Goal: Task Accomplishment & Management: Manage account settings

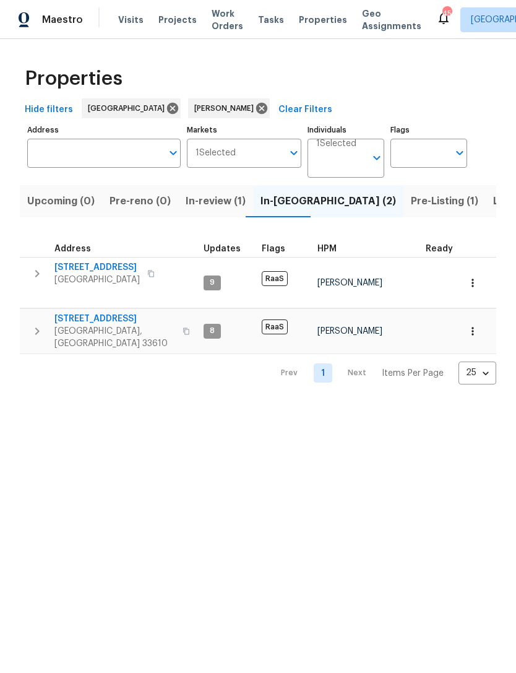
click at [411, 201] on span "Pre-Listing (1)" at bounding box center [444, 201] width 67 height 17
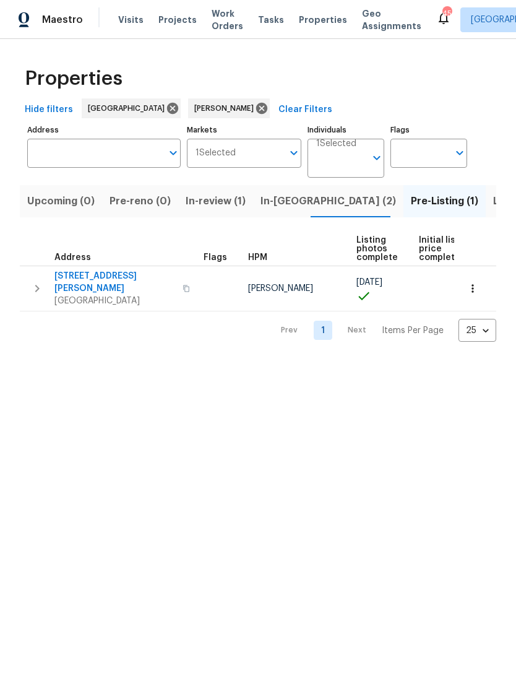
click at [494, 201] on span "Listed (17)" at bounding box center [519, 201] width 51 height 17
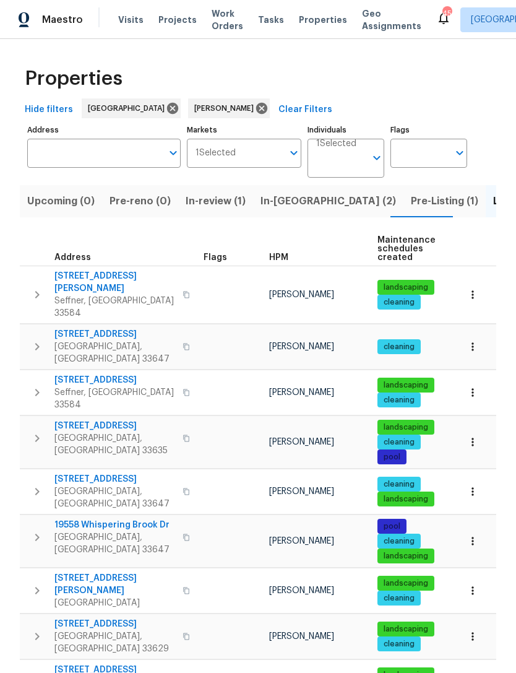
click at [110, 281] on span "807 Old Darby St" at bounding box center [114, 282] width 121 height 25
click at [472, 290] on icon "button" at bounding box center [473, 294] width 2 height 8
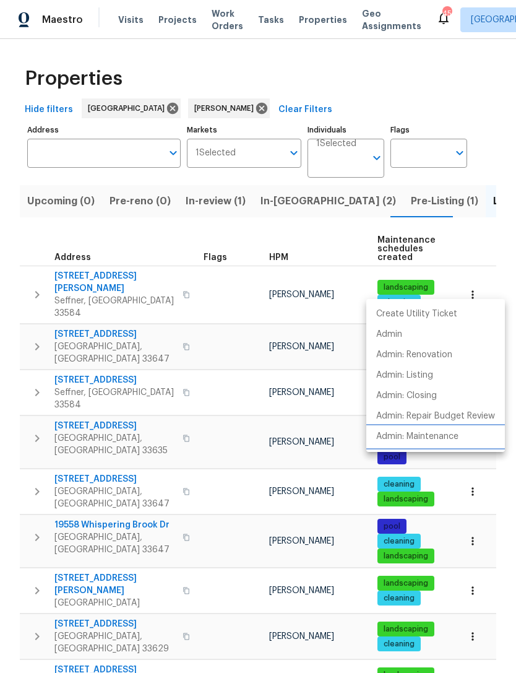
click at [444, 438] on p "Admin: Maintenance" at bounding box center [418, 436] width 82 height 13
click at [222, 208] on div at bounding box center [258, 336] width 516 height 673
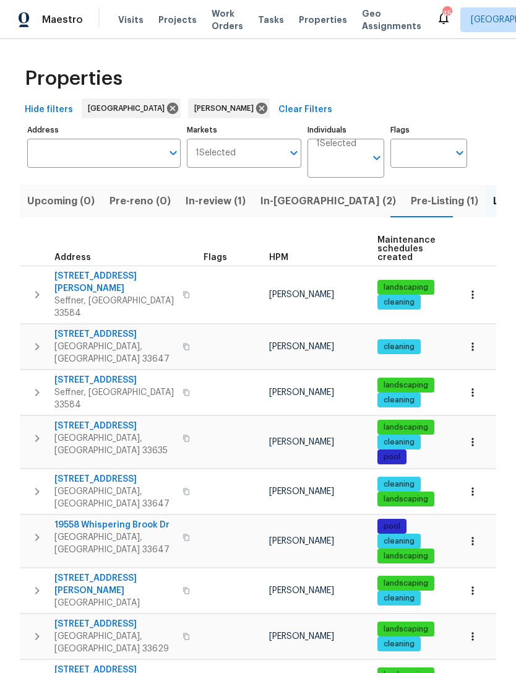
click at [286, 209] on span "In-reno (2)" at bounding box center [329, 201] width 136 height 17
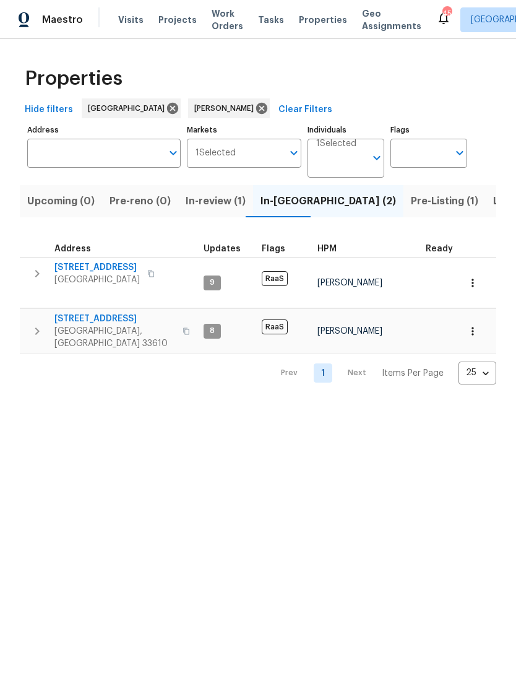
click at [119, 313] on span "3720 E Idlewild Ave" at bounding box center [114, 319] width 121 height 12
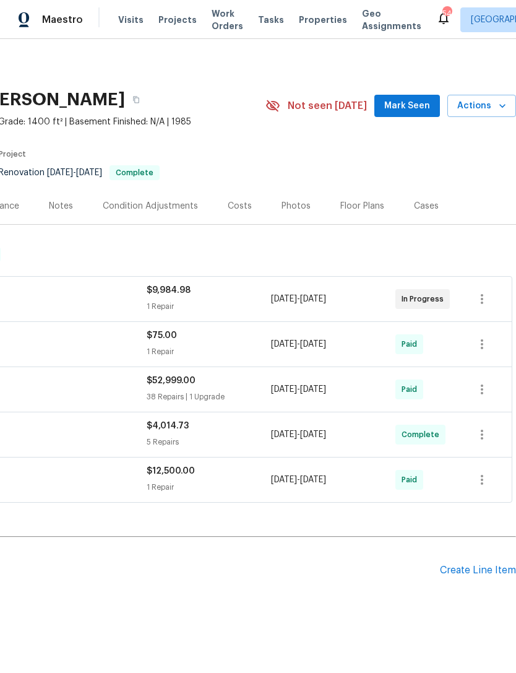
scroll to position [0, 183]
click at [418, 103] on span "Mark Seen" at bounding box center [408, 105] width 46 height 15
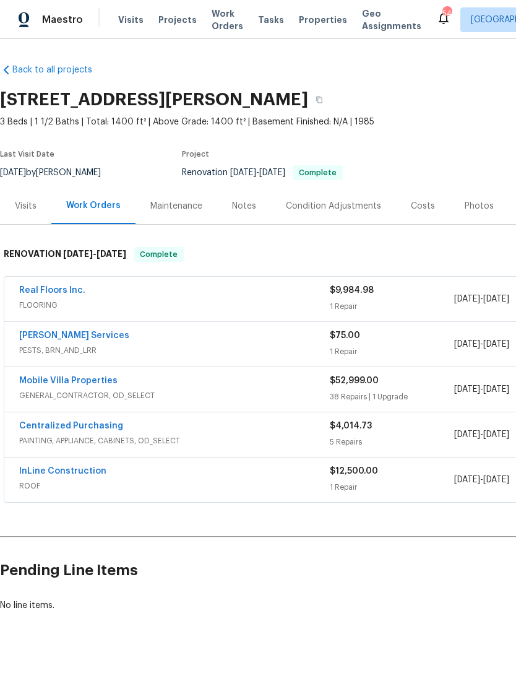
scroll to position [0, 0]
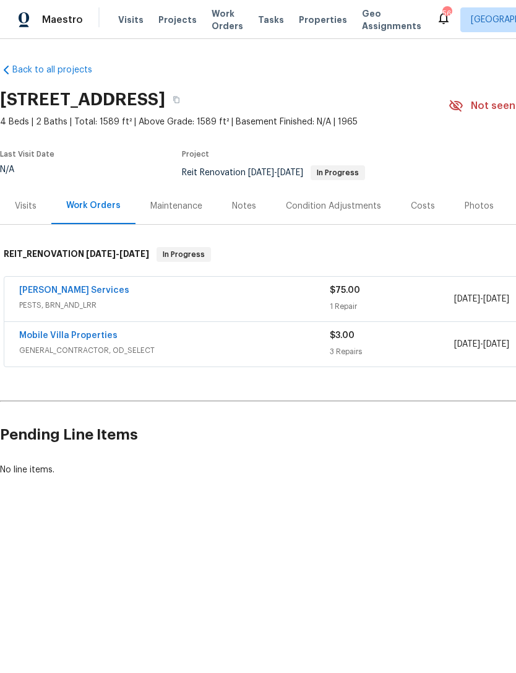
click at [69, 290] on link "[PERSON_NAME] Services" at bounding box center [74, 290] width 110 height 9
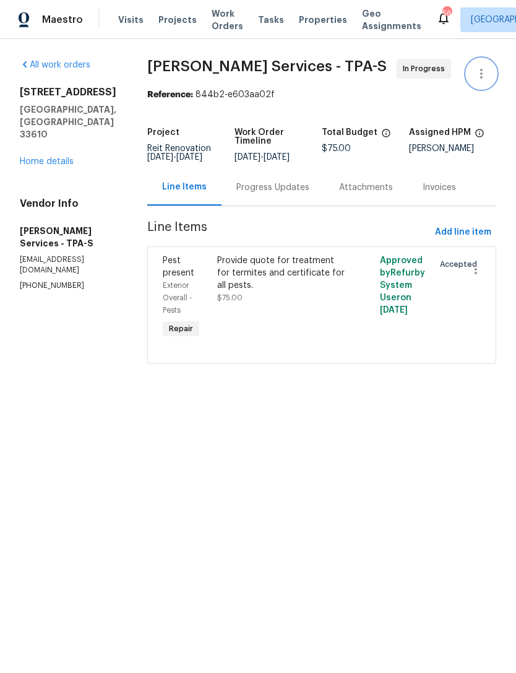
click at [482, 76] on icon "button" at bounding box center [481, 73] width 15 height 15
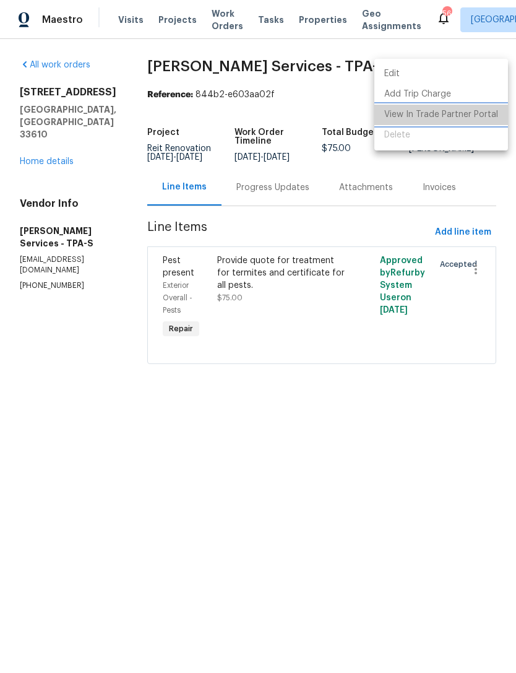
click at [470, 117] on li "View In Trade Partner Portal" at bounding box center [442, 115] width 134 height 20
click at [59, 140] on div at bounding box center [258, 336] width 516 height 673
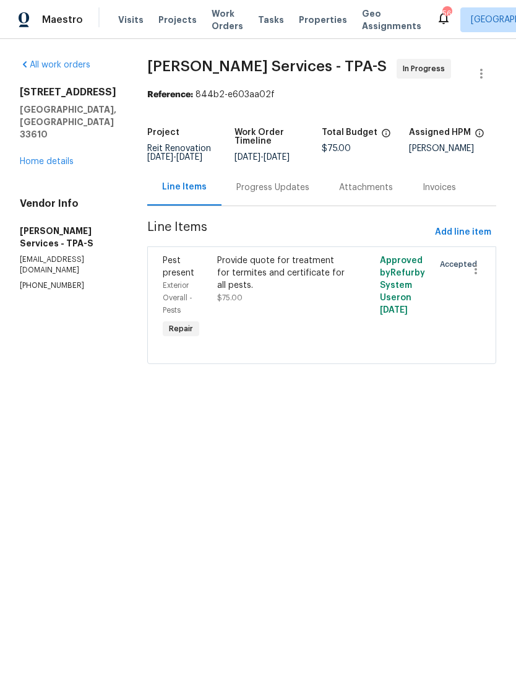
click at [71, 157] on link "Home details" at bounding box center [47, 161] width 54 height 9
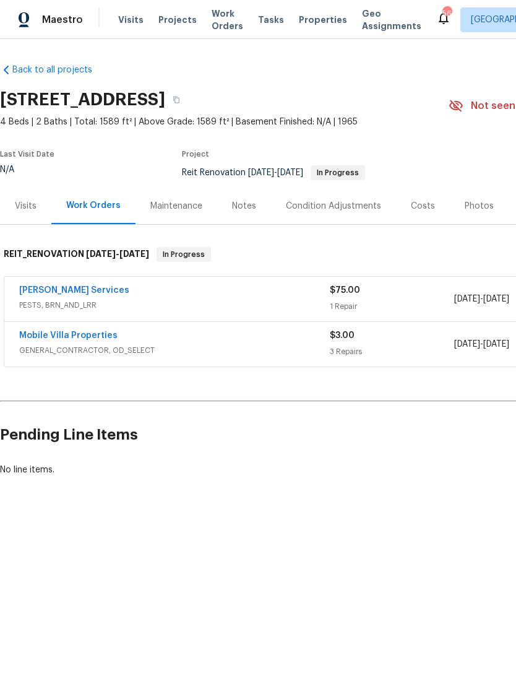
click at [87, 334] on link "Mobile Villa Properties" at bounding box center [68, 335] width 98 height 9
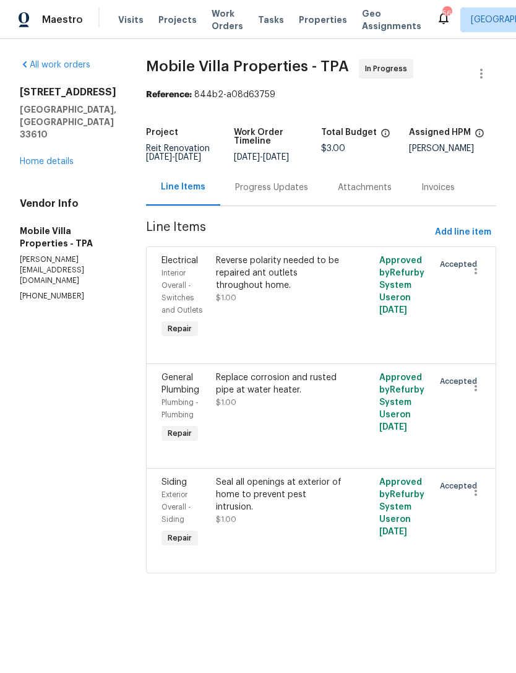
click at [289, 303] on div "Reverse polarity needed to be repaired ant outlets throughout home. $1.00" at bounding box center [280, 280] width 129 height 50
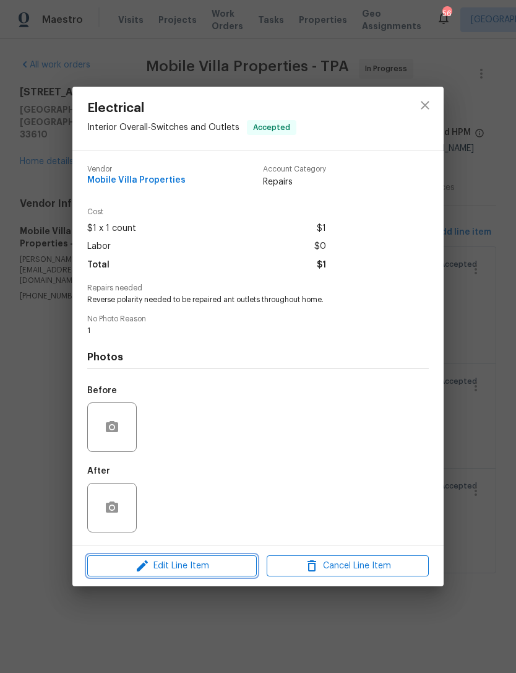
click at [209, 572] on span "Edit Line Item" at bounding box center [172, 566] width 162 height 15
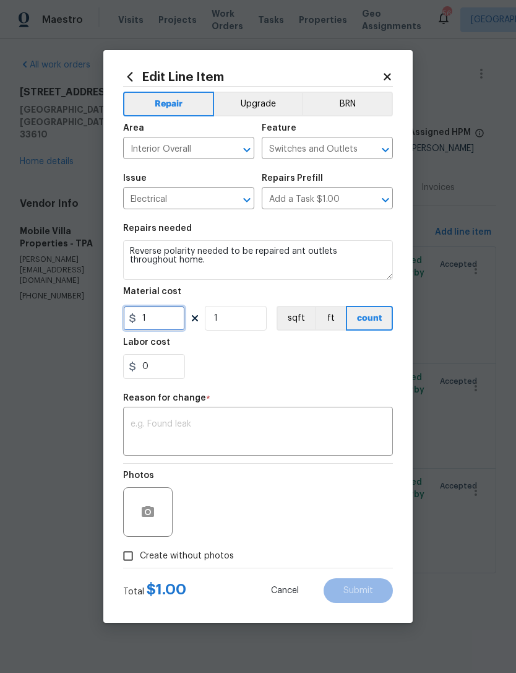
click at [168, 319] on input "1" at bounding box center [154, 318] width 62 height 25
type input "2500"
click at [318, 435] on textarea at bounding box center [258, 433] width 255 height 26
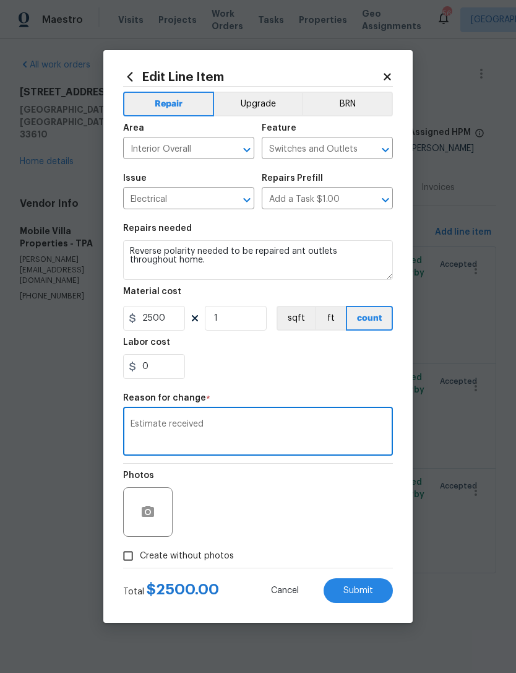
type textarea "Estimate received"
click at [290, 379] on div "0" at bounding box center [258, 366] width 270 height 25
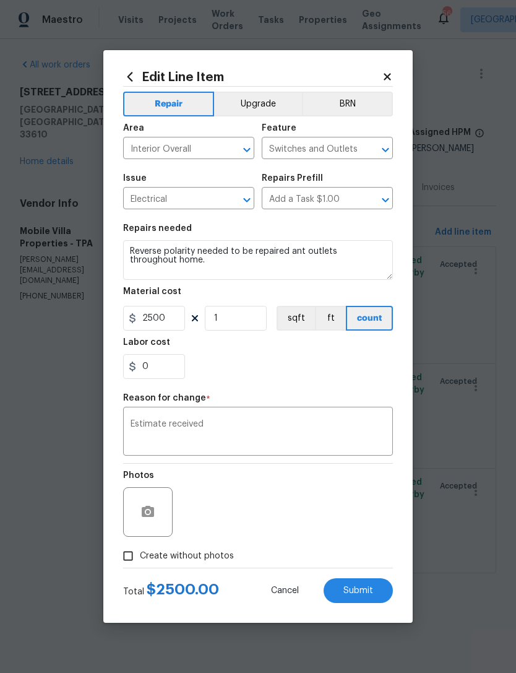
click at [211, 551] on span "Create without photos" at bounding box center [187, 556] width 94 height 13
click at [140, 551] on input "Create without photos" at bounding box center [128, 556] width 24 height 24
checkbox input "true"
click at [365, 593] on span "Submit" at bounding box center [359, 590] width 30 height 9
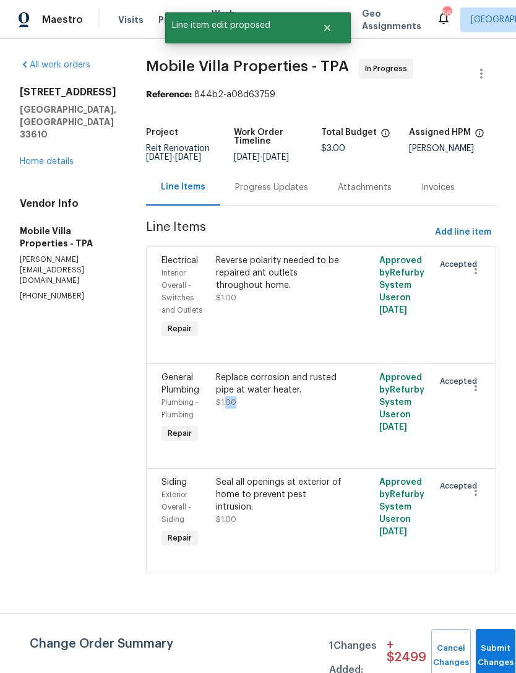
click at [297, 414] on div "Replace corrosion and rusted pipe at water heater. $1.00" at bounding box center [280, 409] width 136 height 82
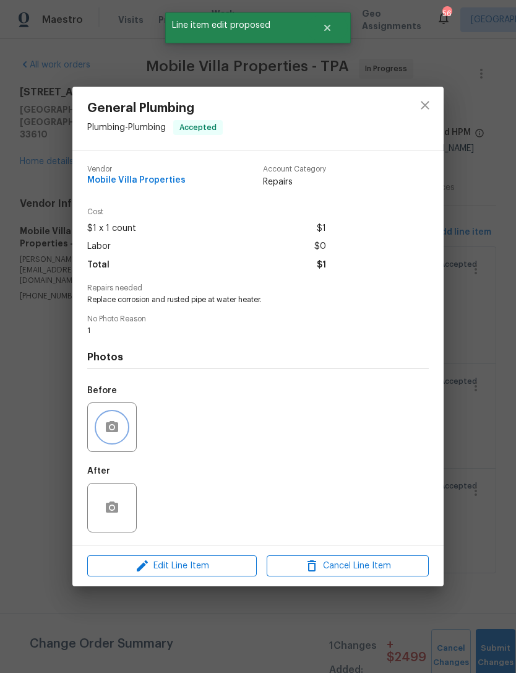
click at [118, 441] on button "button" at bounding box center [112, 427] width 30 height 30
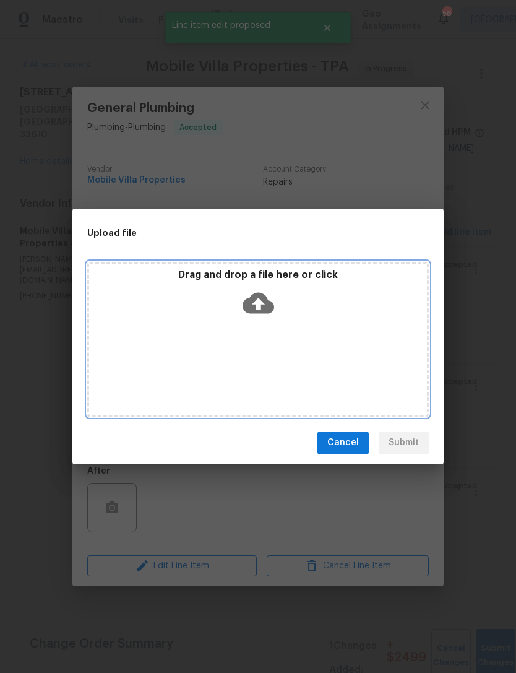
click at [262, 285] on div "Drag and drop a file here or click" at bounding box center [258, 295] width 338 height 53
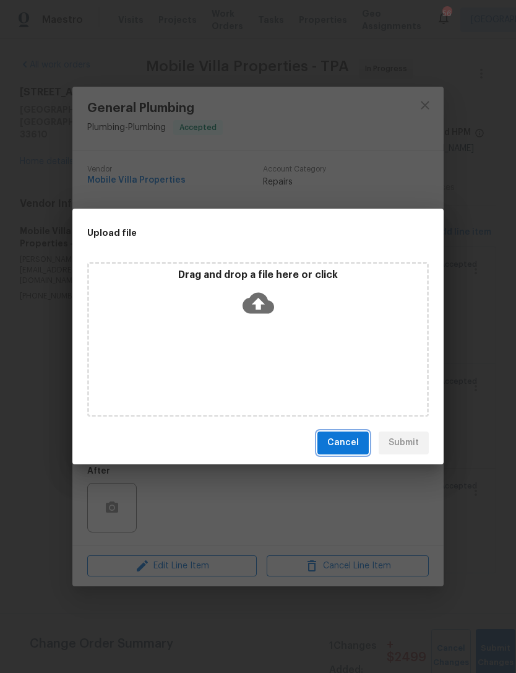
click at [347, 451] on button "Cancel" at bounding box center [343, 443] width 51 height 23
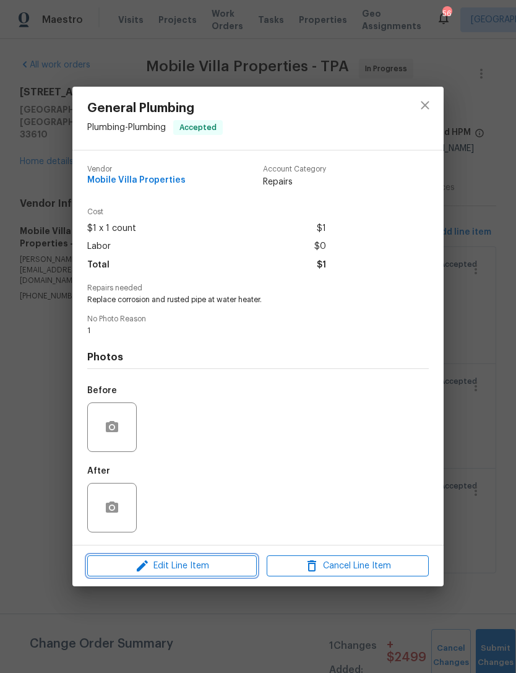
click at [201, 570] on span "Edit Line Item" at bounding box center [172, 566] width 162 height 15
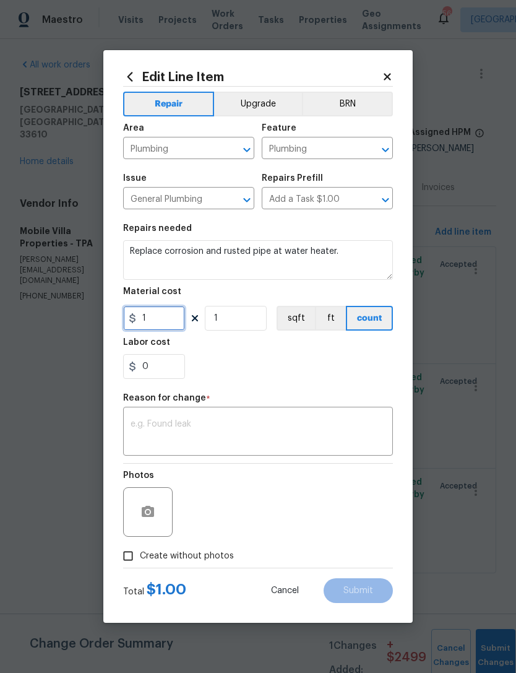
click at [168, 318] on input "1" at bounding box center [154, 318] width 62 height 25
type input "275"
click at [259, 425] on textarea at bounding box center [258, 433] width 255 height 26
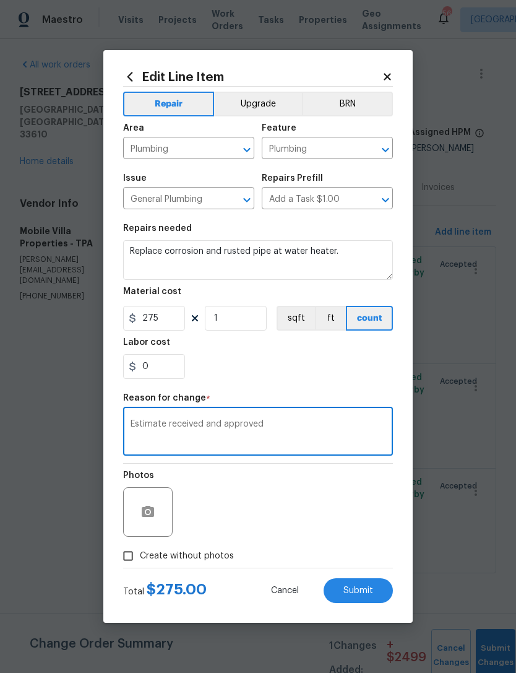
type textarea "Estimate received and approved"
click at [296, 379] on div "0" at bounding box center [258, 366] width 270 height 25
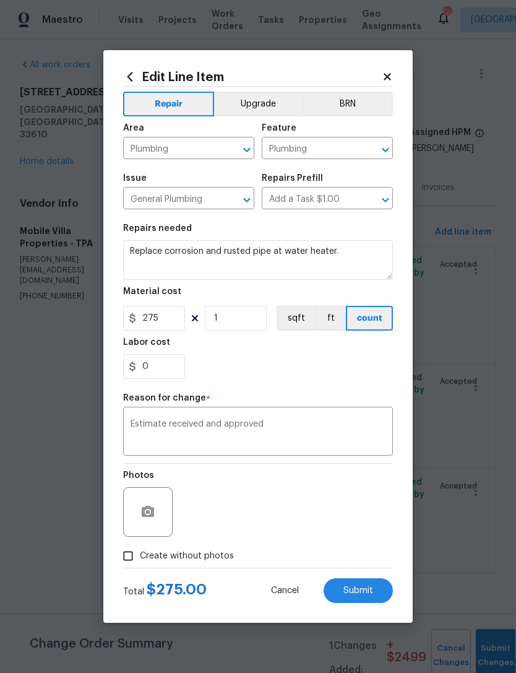
click at [359, 589] on span "Submit" at bounding box center [359, 590] width 30 height 9
type input "1"
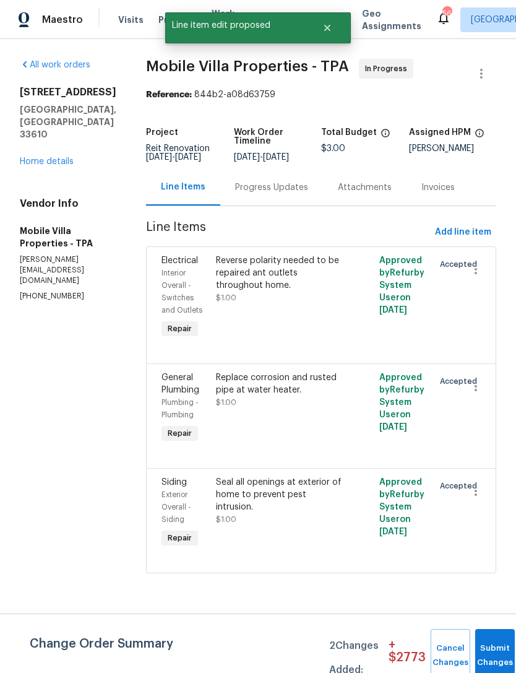
click at [284, 516] on div "Seal all openings at exterior of home to prevent pest intrusion. $1.00" at bounding box center [280, 501] width 129 height 50
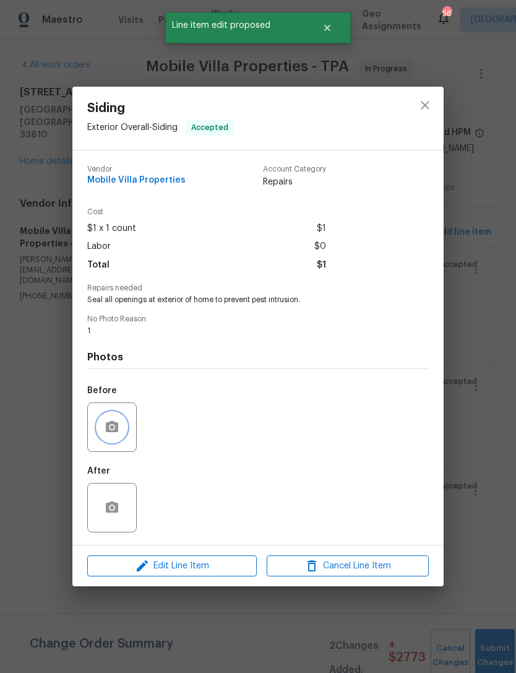
click at [116, 431] on icon "button" at bounding box center [112, 426] width 12 height 11
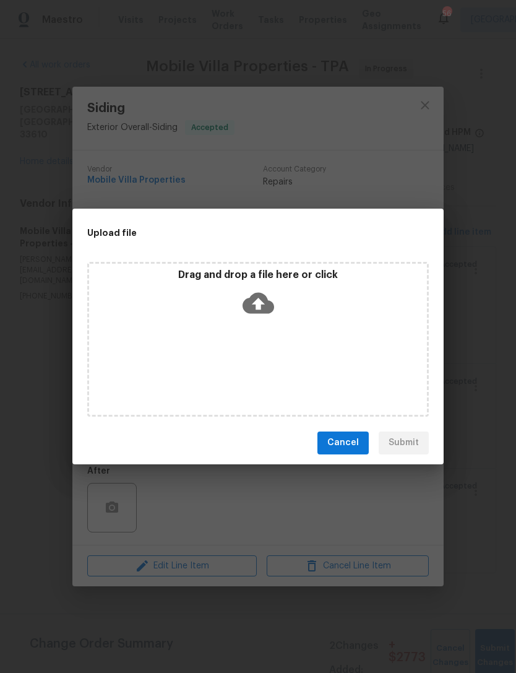
click at [366, 122] on div "Upload file Drag and drop a file here or click Cancel Submit" at bounding box center [258, 336] width 516 height 673
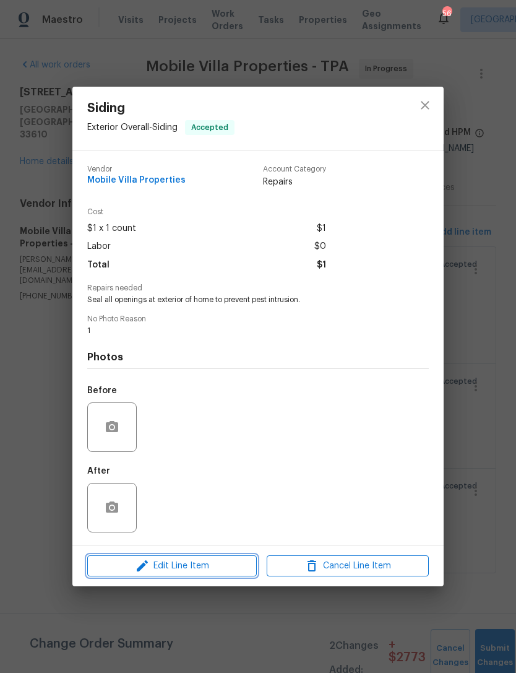
click at [202, 574] on span "Edit Line Item" at bounding box center [172, 566] width 162 height 15
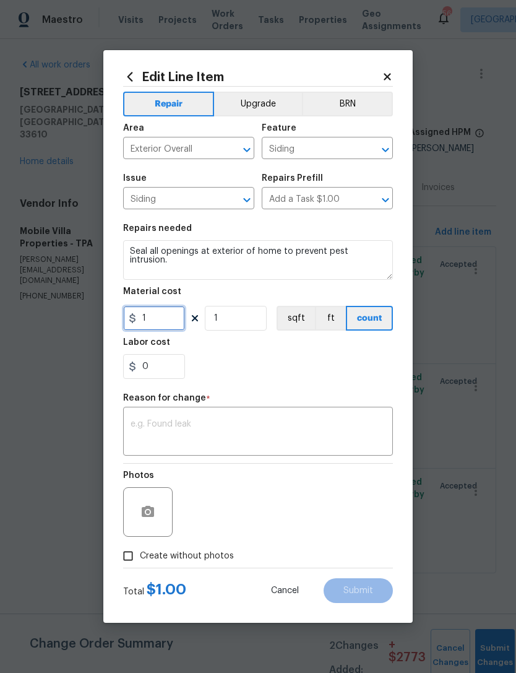
click at [170, 319] on input "1" at bounding box center [154, 318] width 62 height 25
type input "250"
click at [312, 419] on div "x ​" at bounding box center [258, 433] width 270 height 46
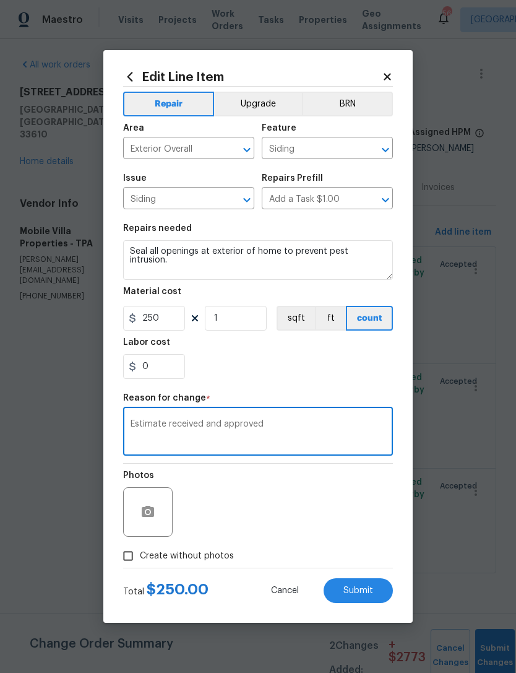
type textarea "Estimate received and approved"
click at [306, 371] on div "0" at bounding box center [258, 366] width 270 height 25
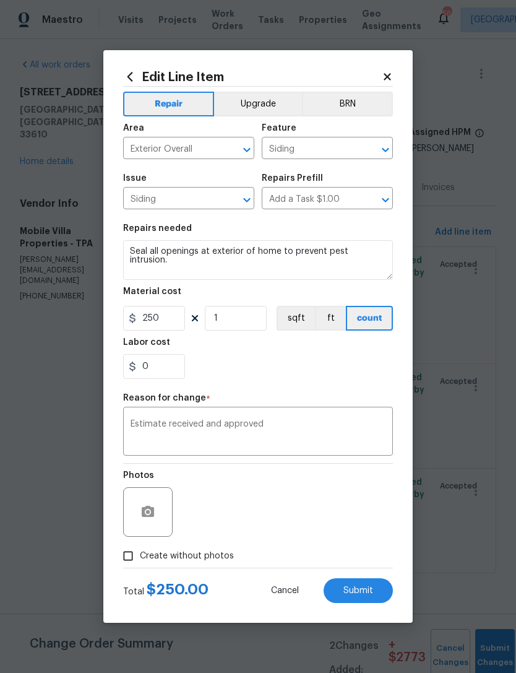
click at [353, 600] on button "Submit" at bounding box center [358, 590] width 69 height 25
type input "1"
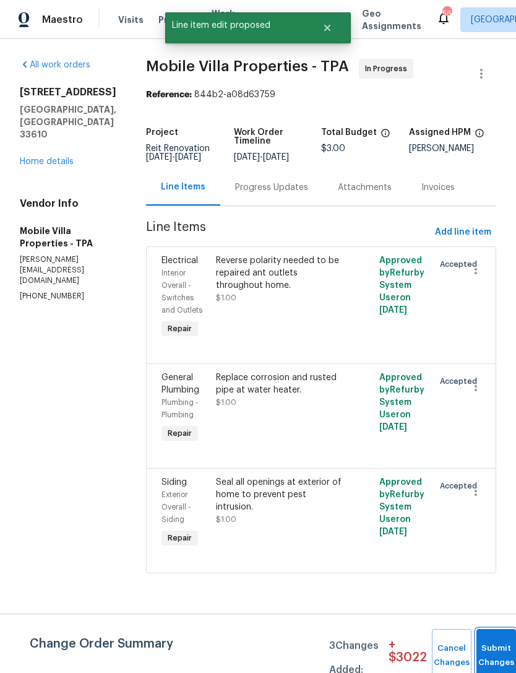
click at [491, 642] on button "Submit Changes" at bounding box center [497, 655] width 40 height 53
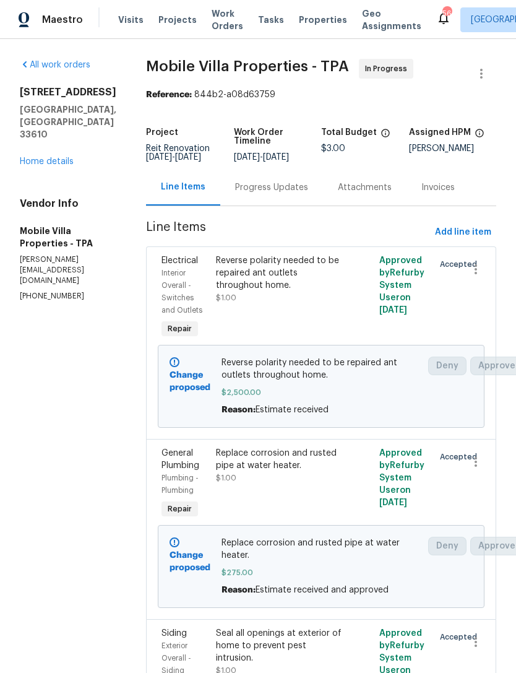
click at [59, 157] on link "Home details" at bounding box center [47, 161] width 54 height 9
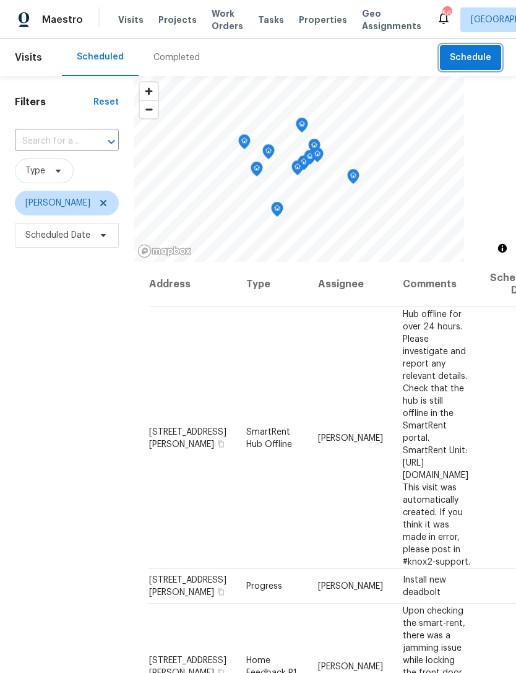
click at [484, 56] on span "Schedule" at bounding box center [470, 57] width 41 height 15
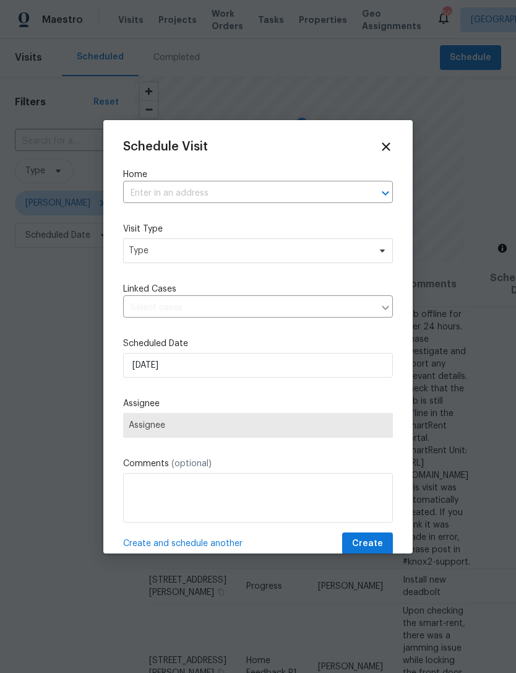
click at [268, 201] on input "text" at bounding box center [240, 193] width 235 height 19
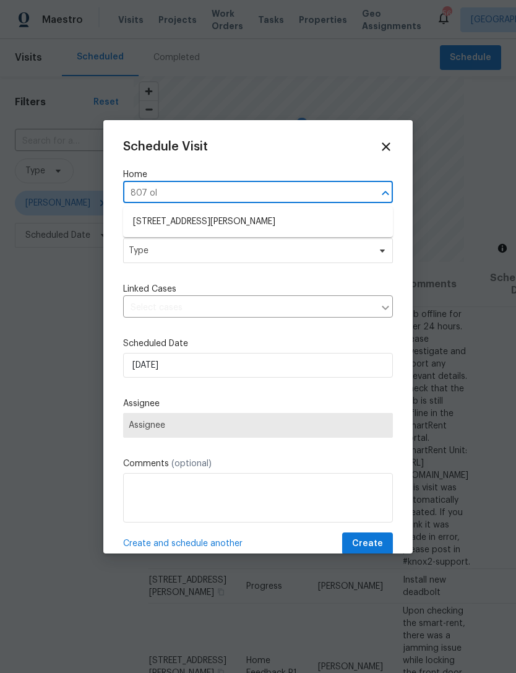
type input "807 old"
click at [306, 224] on li "[STREET_ADDRESS][PERSON_NAME]" at bounding box center [258, 222] width 270 height 20
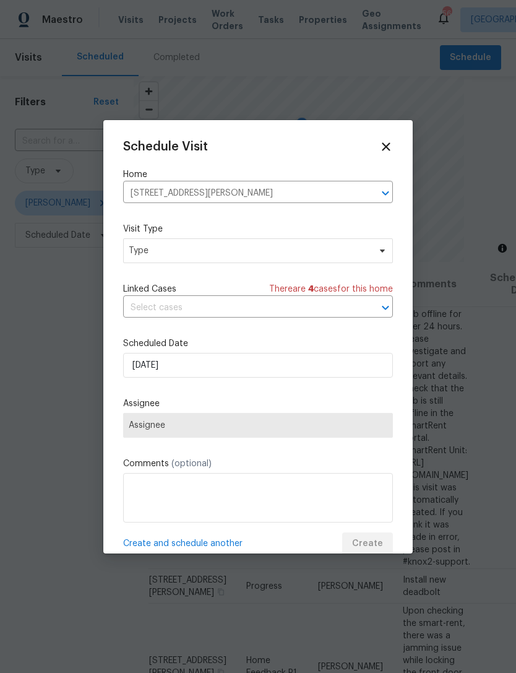
click at [279, 273] on div "Schedule Visit Home 807 Old Darby St, Seffner, FL 33584 ​ Visit Type Type Linke…" at bounding box center [258, 348] width 270 height 416
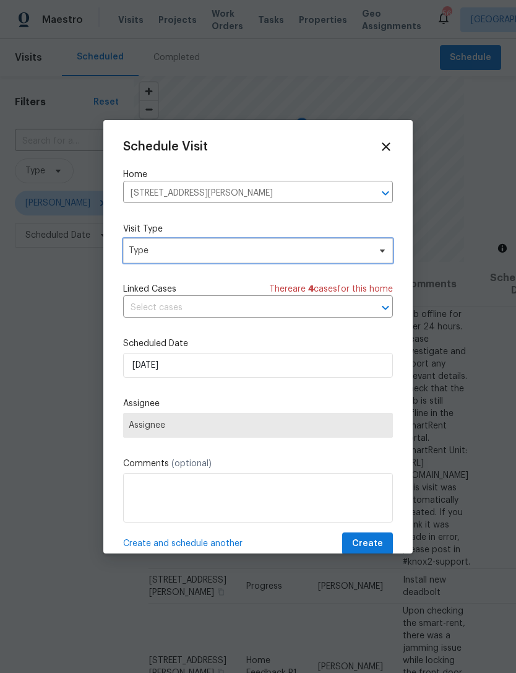
click at [308, 249] on span "Type" at bounding box center [249, 251] width 241 height 12
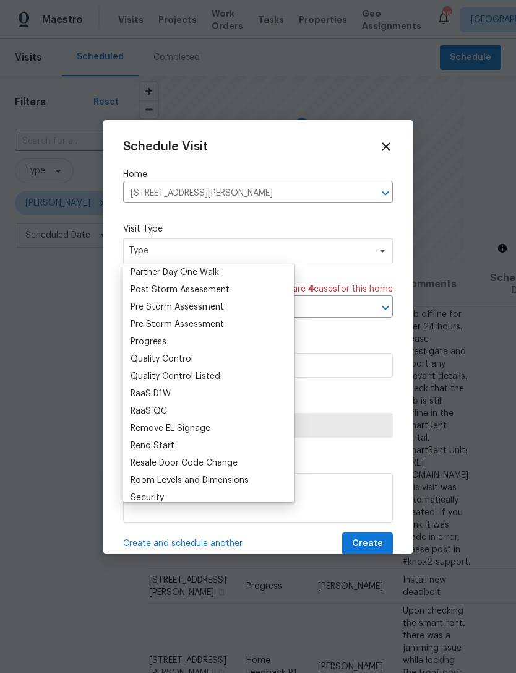
scroll to position [809, 0]
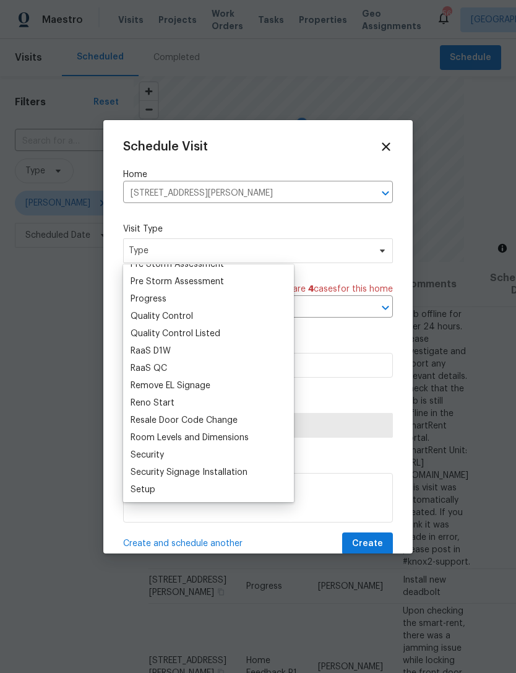
click at [180, 301] on div "Progress" at bounding box center [208, 298] width 163 height 17
click at [157, 295] on div "Progress" at bounding box center [149, 299] width 36 height 12
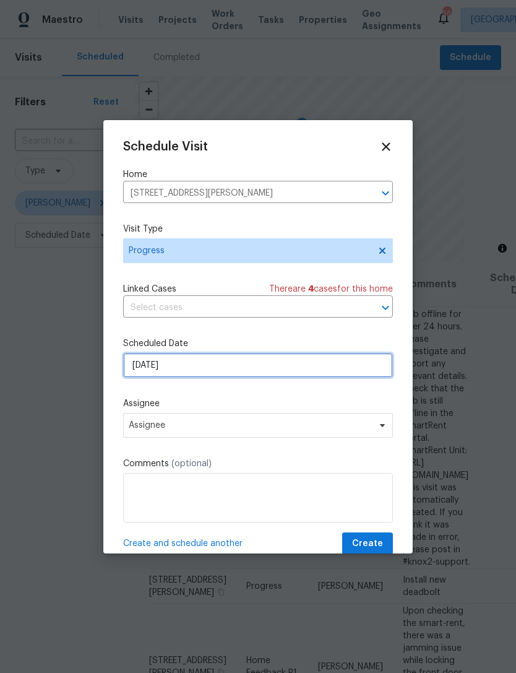
click at [250, 372] on input "[DATE]" at bounding box center [258, 365] width 270 height 25
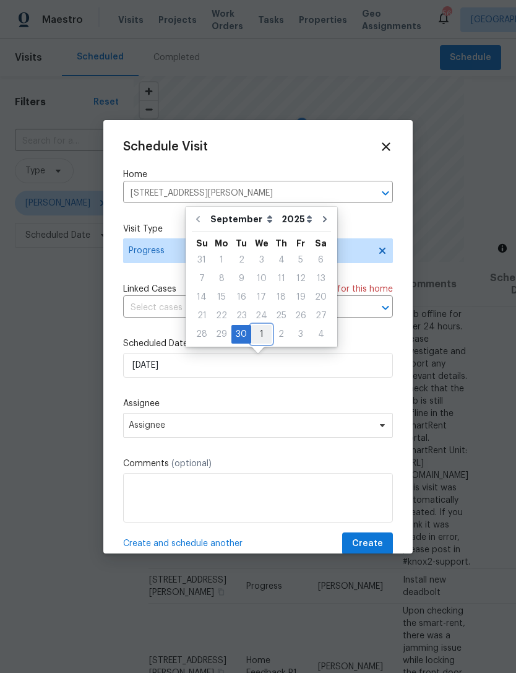
click at [259, 338] on div "1" at bounding box center [261, 334] width 20 height 17
type input "10/1/2025"
select select "9"
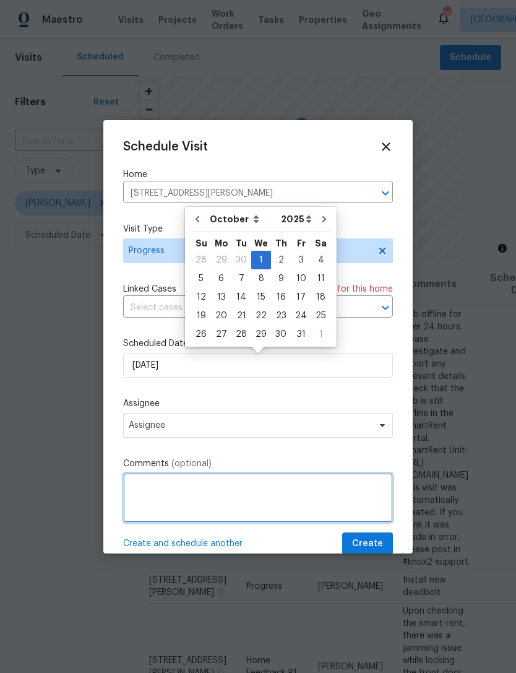
click at [255, 478] on textarea at bounding box center [258, 498] width 270 height 50
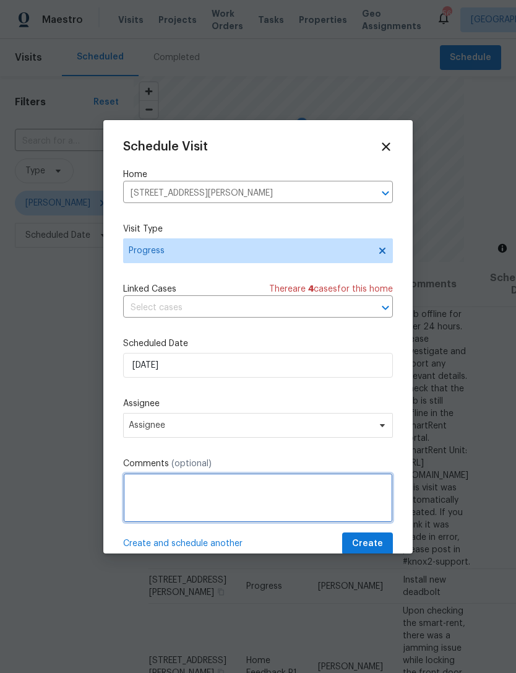
scroll to position [40, 0]
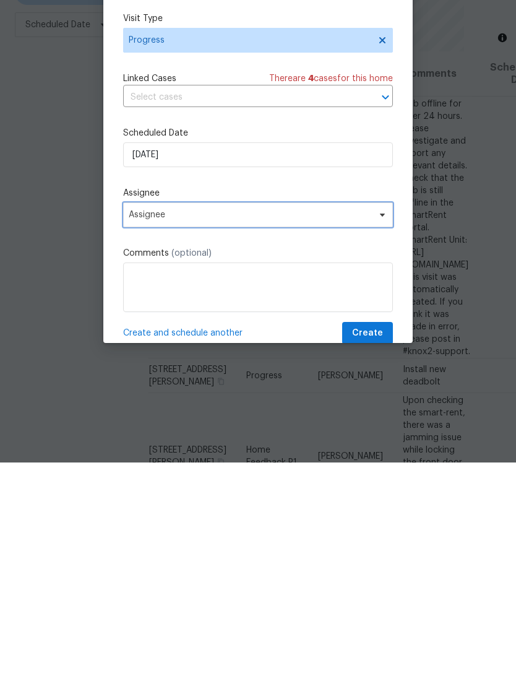
click at [279, 413] on span "Assignee" at bounding box center [258, 425] width 270 height 25
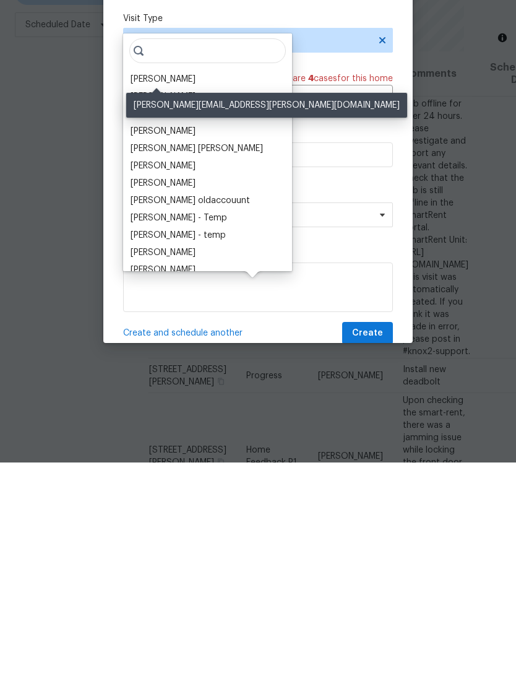
click at [162, 284] on div "[PERSON_NAME]" at bounding box center [163, 290] width 65 height 12
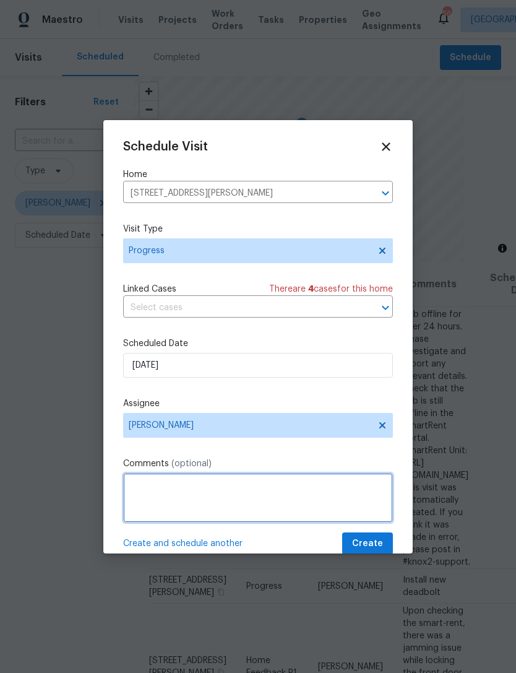
click at [230, 479] on textarea at bounding box center [258, 498] width 270 height 50
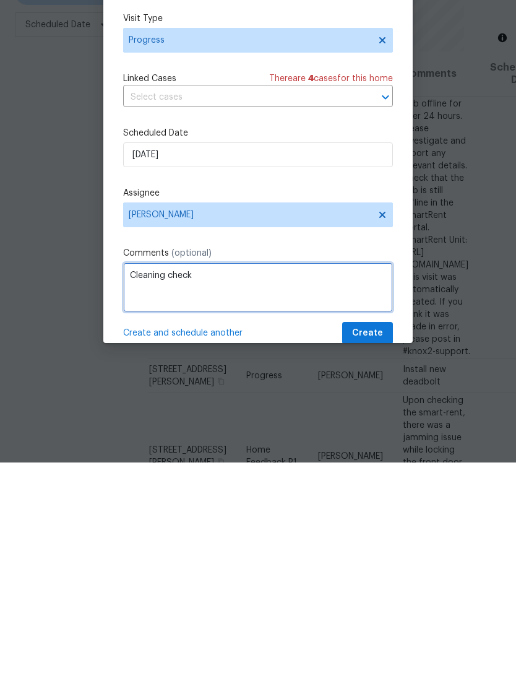
type textarea "Cleaning check"
click at [332, 458] on label "Comments (optional)" at bounding box center [258, 464] width 270 height 12
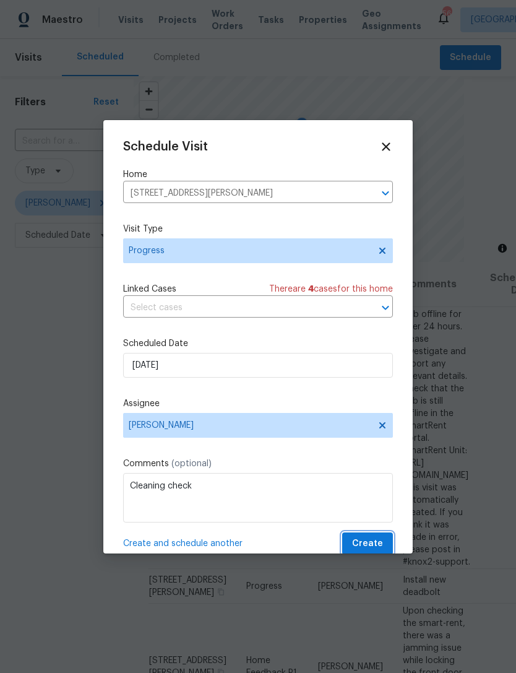
click at [373, 536] on button "Create" at bounding box center [367, 544] width 51 height 23
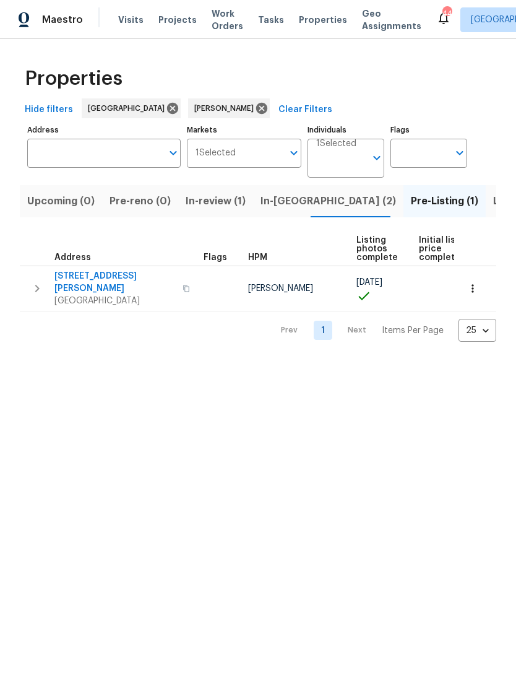
click at [494, 205] on span "Listed (17)" at bounding box center [519, 201] width 51 height 17
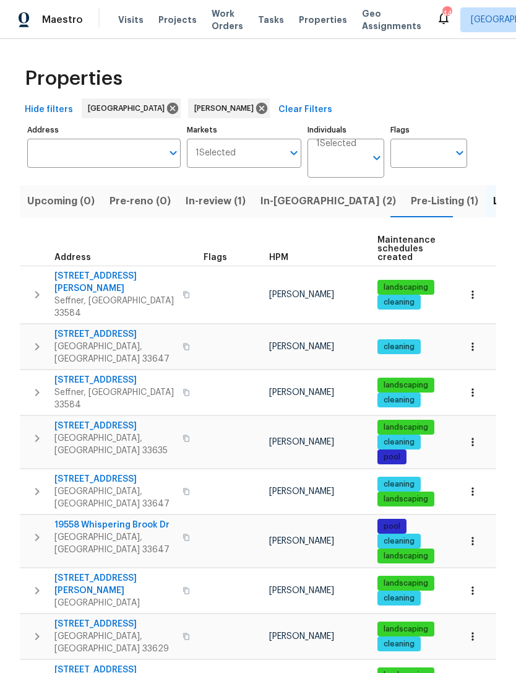
click at [72, 276] on span "807 Old Darby St" at bounding box center [114, 282] width 121 height 25
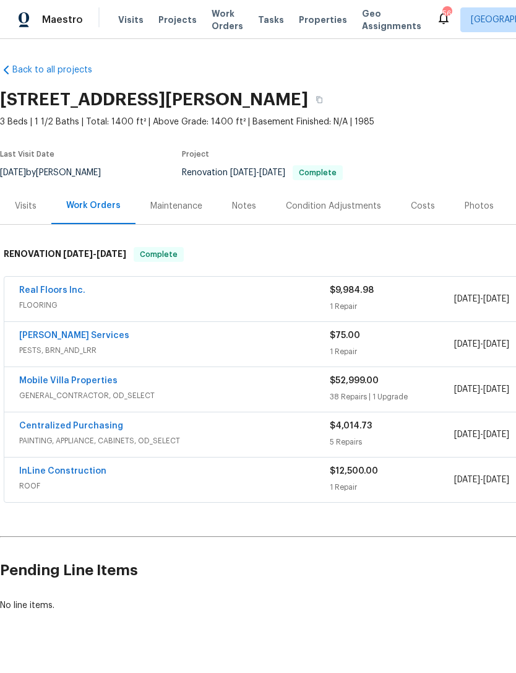
click at [47, 381] on link "Mobile Villa Properties" at bounding box center [68, 381] width 98 height 9
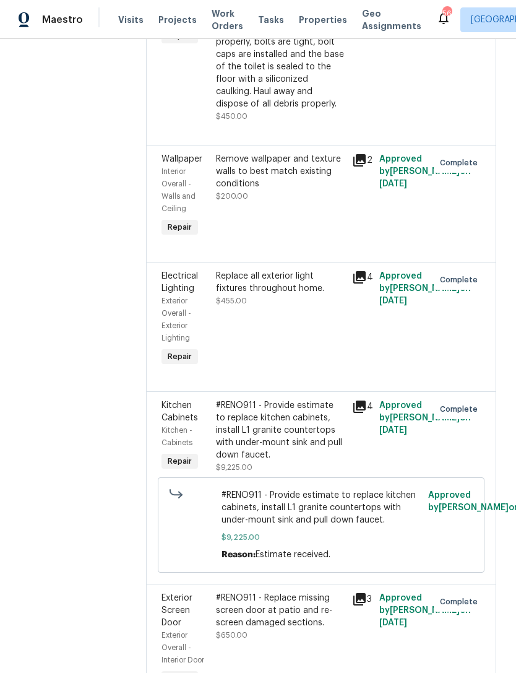
scroll to position [5751, 0]
